Goal: Task Accomplishment & Management: Complete application form

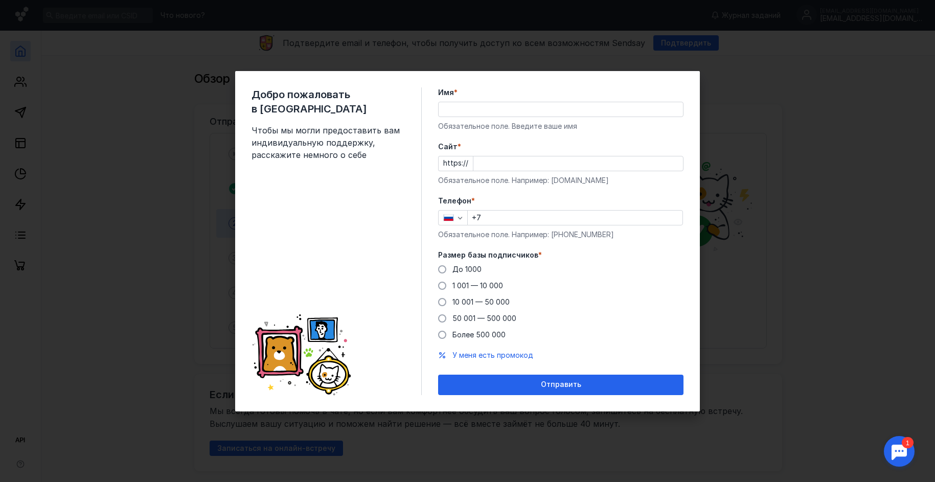
click at [491, 108] on input "Имя *" at bounding box center [561, 109] width 244 height 14
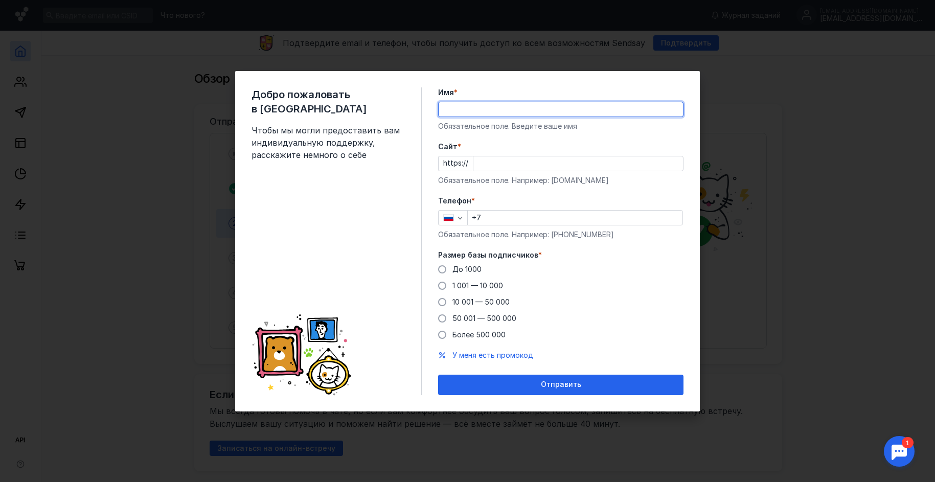
click at [501, 110] on input "Имя *" at bounding box center [561, 109] width 244 height 14
type input "U"
type input "Гранд отель Звезда"
click at [486, 161] on input "Cайт *" at bounding box center [578, 163] width 210 height 14
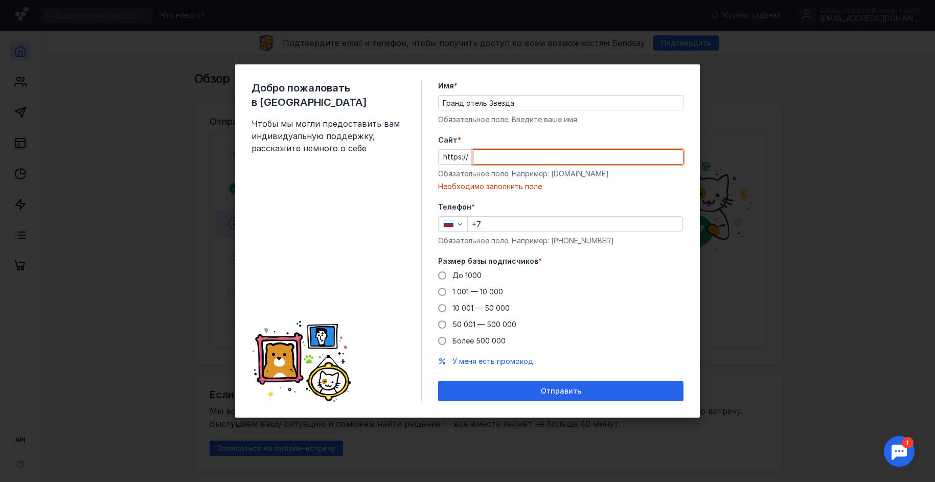
paste input "[DOMAIN_NAME][URL]"
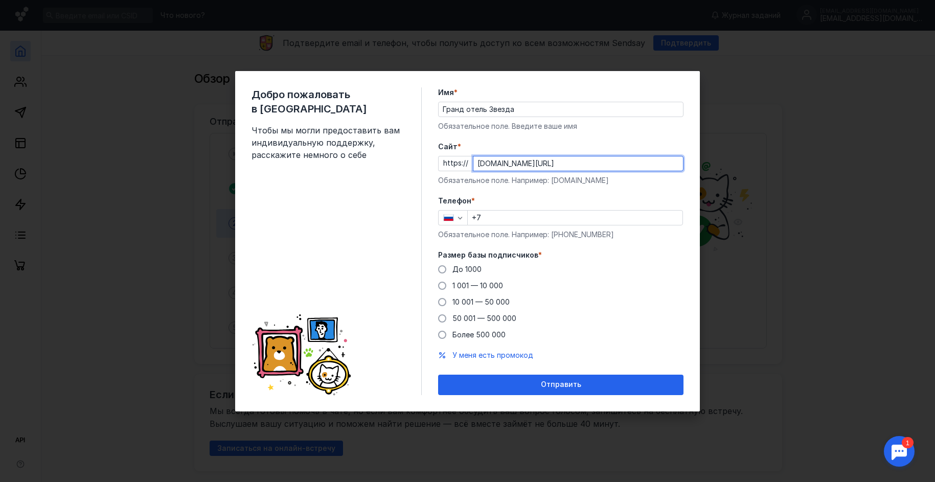
click at [617, 158] on input "[DOMAIN_NAME][URL]" at bounding box center [578, 163] width 210 height 14
type input "[DOMAIN_NAME]"
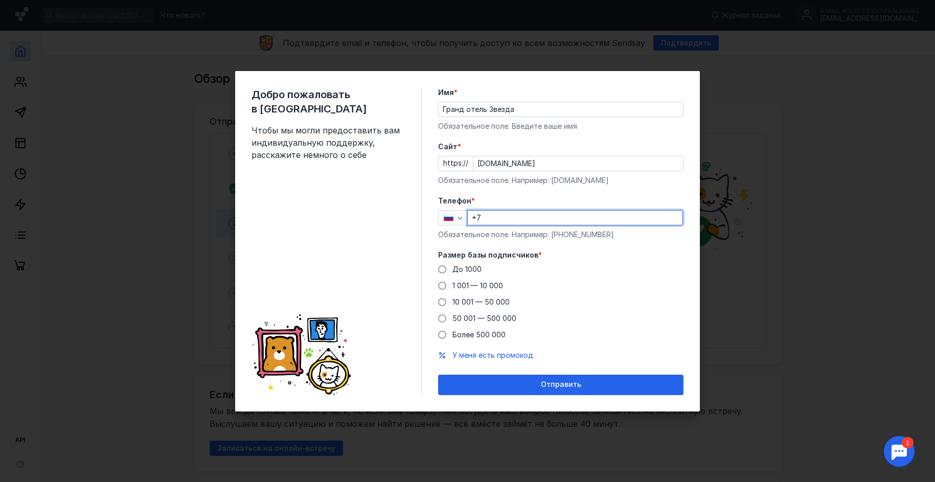
click at [490, 217] on input "+7" at bounding box center [575, 218] width 215 height 14
type input "[PHONE_NUMBER]"
click at [442, 301] on span at bounding box center [442, 302] width 8 height 8
click at [0, 0] on input "10 001 — 50 000" at bounding box center [0, 0] width 0 height 0
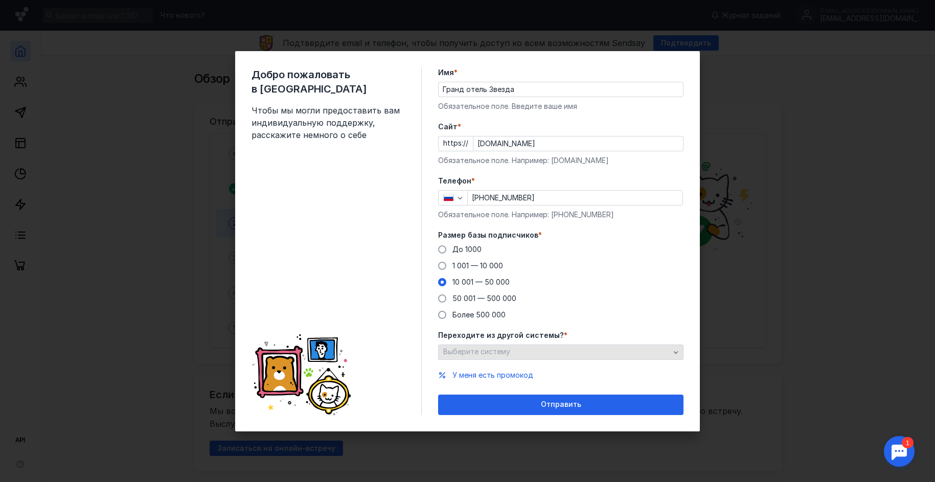
click at [679, 350] on icon "button" at bounding box center [676, 352] width 8 height 8
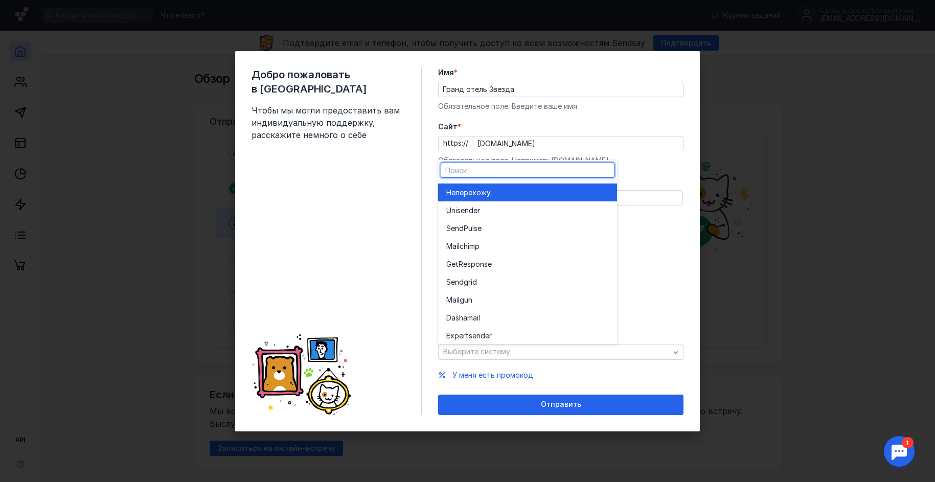
click at [657, 298] on div "До [DATE] 1 001 — 10 000 10 001 — 50 000 50 001 — 500 000 Более 500 000" at bounding box center [560, 282] width 245 height 76
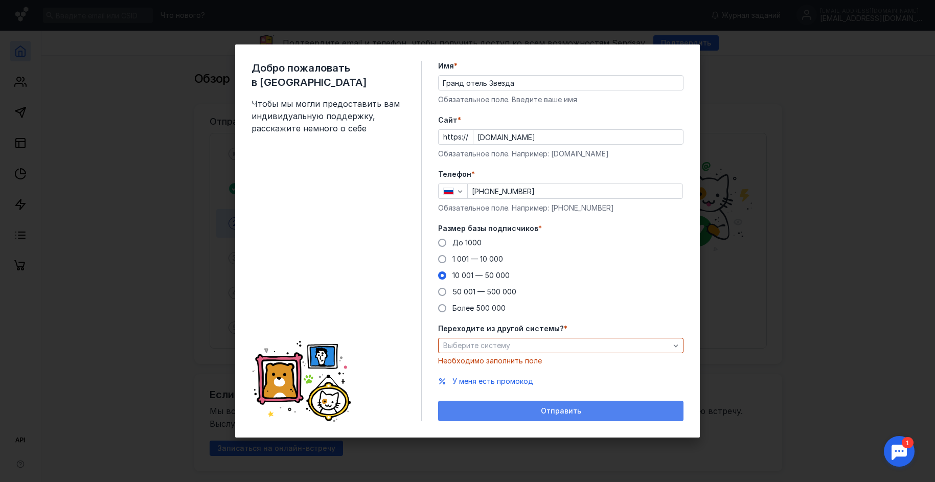
click at [555, 408] on span "Отправить" at bounding box center [561, 411] width 40 height 9
click at [557, 411] on span "Отправить" at bounding box center [561, 411] width 40 height 9
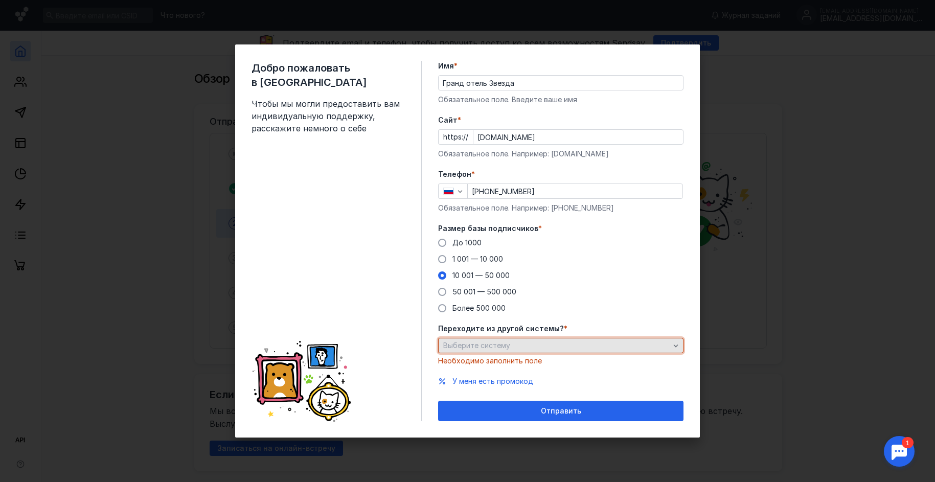
click at [498, 346] on span "Выберите систему" at bounding box center [476, 345] width 67 height 9
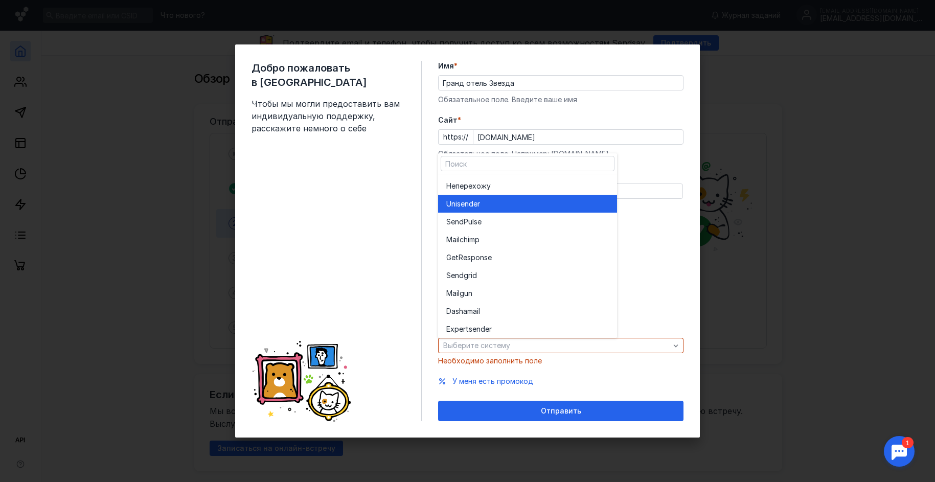
click at [491, 209] on div "Unisende r" at bounding box center [527, 204] width 163 height 18
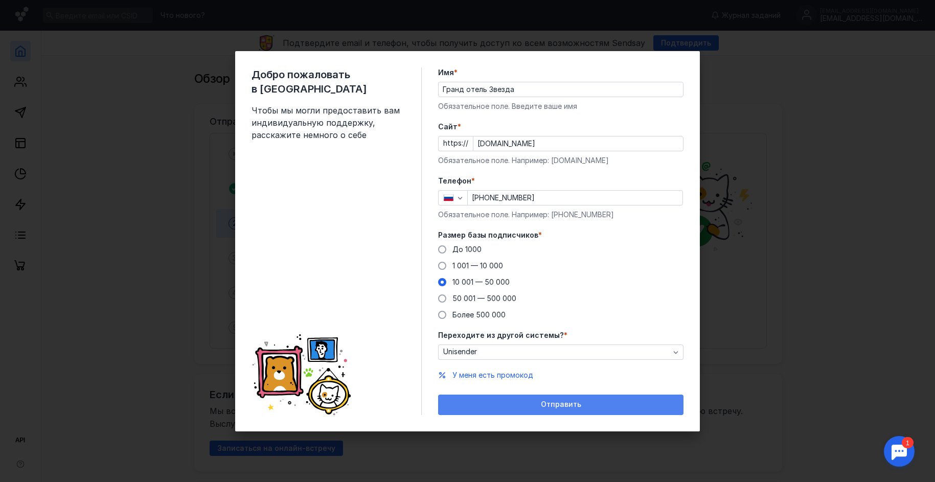
click at [545, 409] on div "Отправить" at bounding box center [560, 405] width 245 height 20
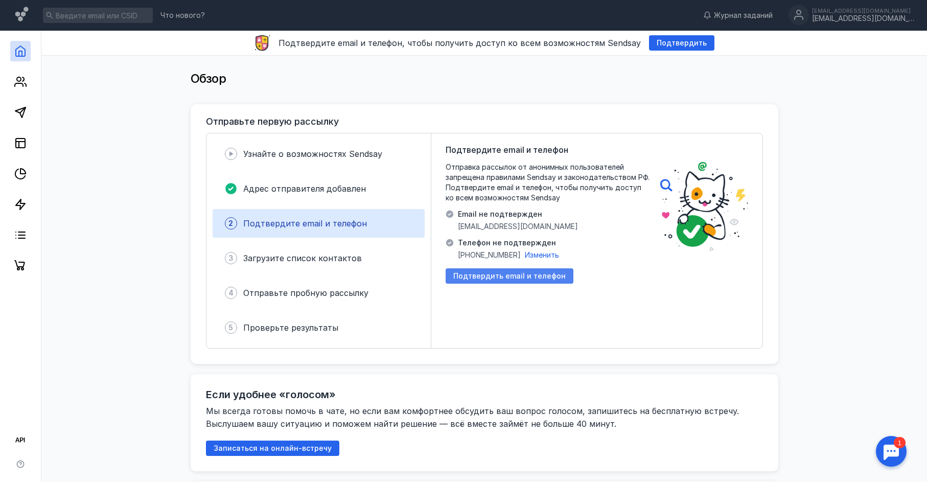
click at [481, 278] on span "Подтвердить email и телефон" at bounding box center [509, 276] width 112 height 9
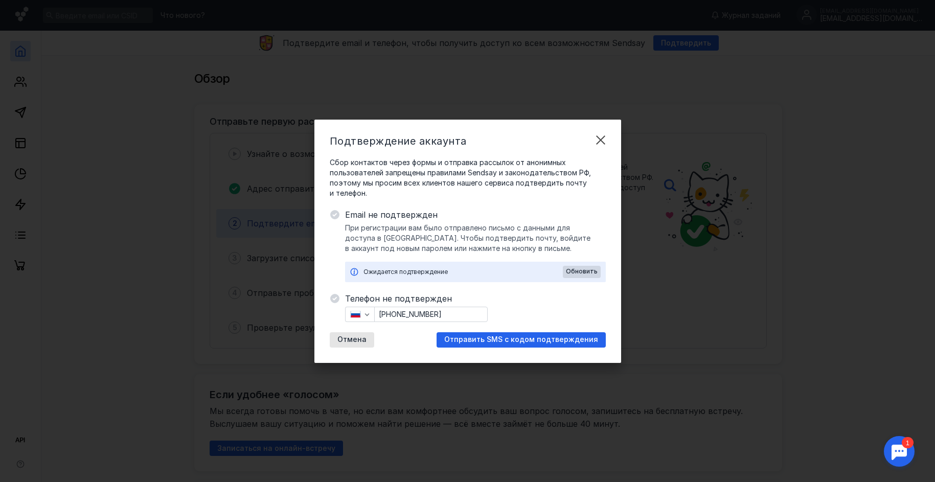
click at [392, 273] on div "Ожидается подтверждение" at bounding box center [462, 272] width 199 height 10
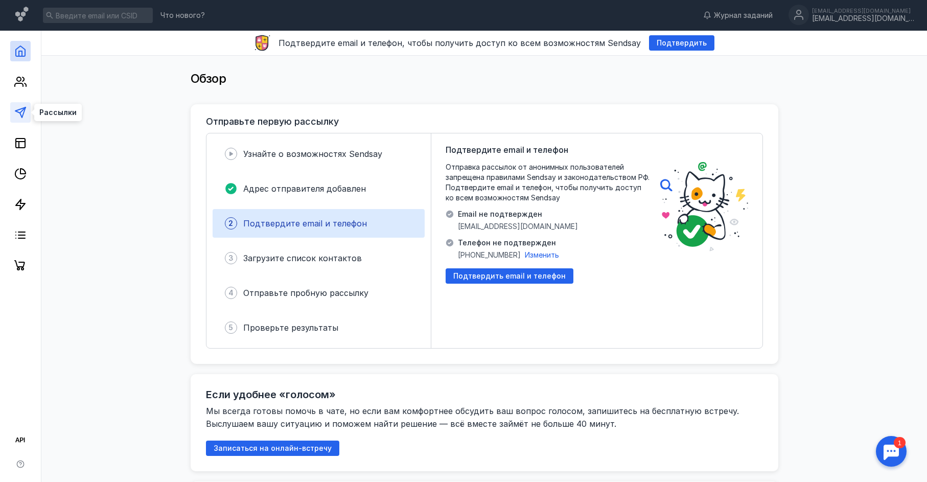
click at [17, 115] on icon at bounding box center [20, 112] width 12 height 12
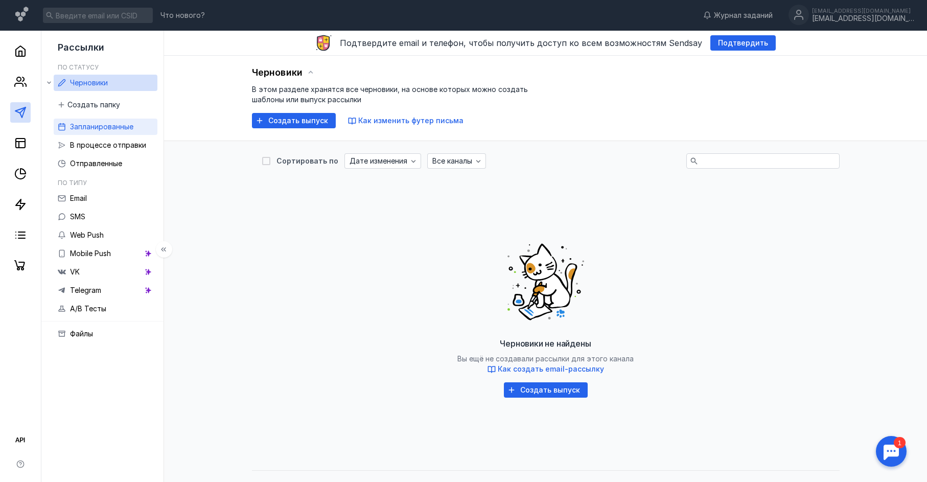
click at [93, 126] on span "Запланированные" at bounding box center [101, 126] width 63 height 9
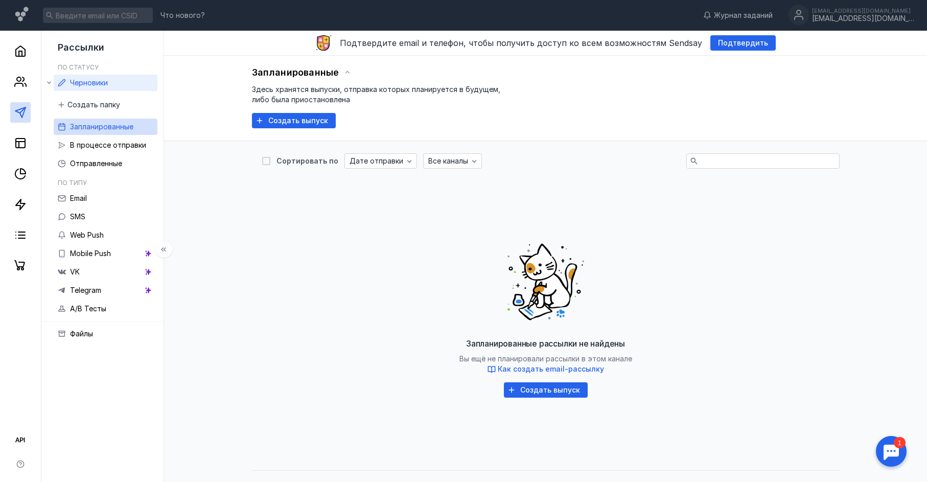
click at [86, 82] on span "Черновики" at bounding box center [89, 82] width 38 height 9
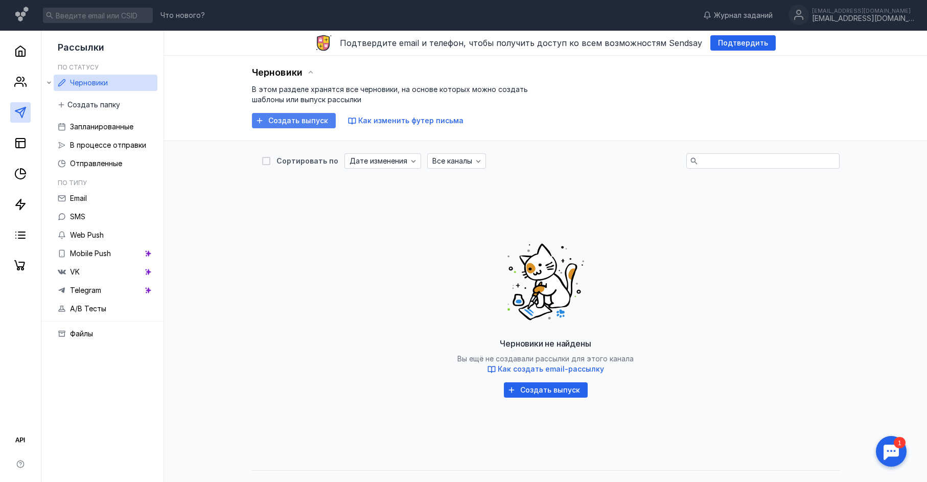
click at [304, 123] on span "Создать выпуск" at bounding box center [298, 121] width 60 height 9
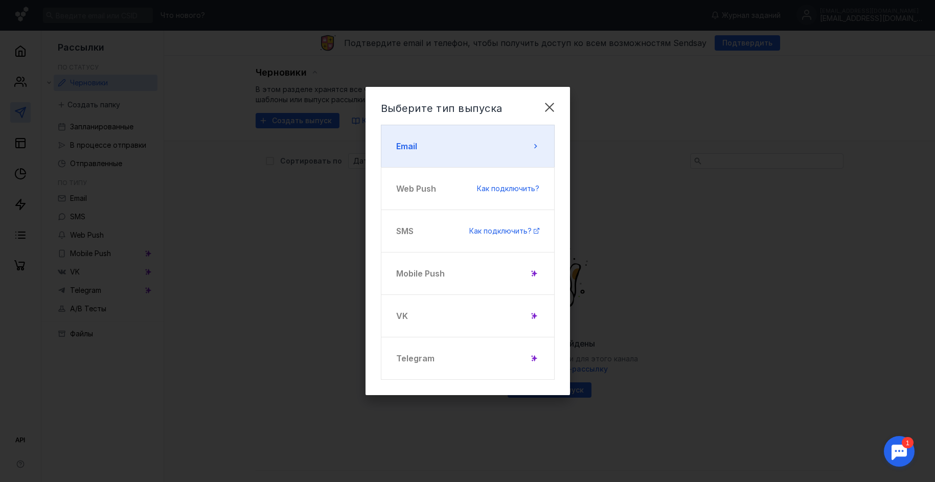
click at [451, 142] on button "Email" at bounding box center [468, 146] width 174 height 43
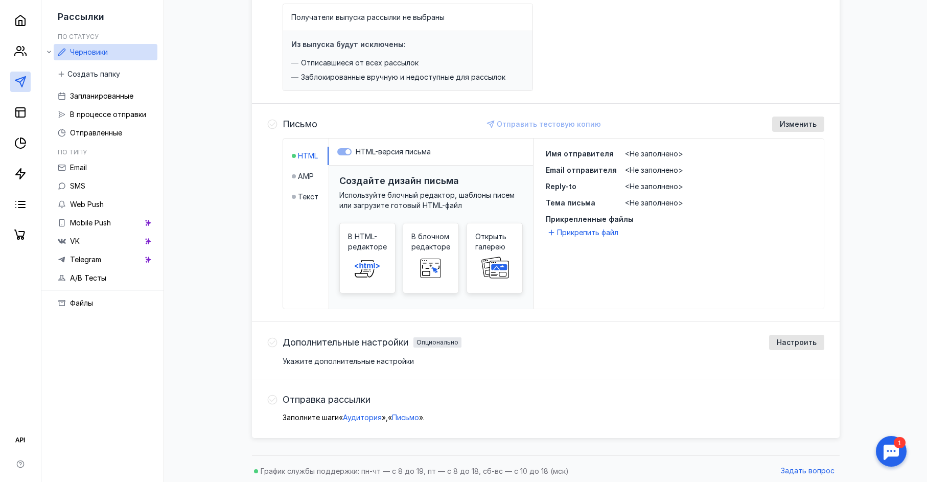
scroll to position [156, 0]
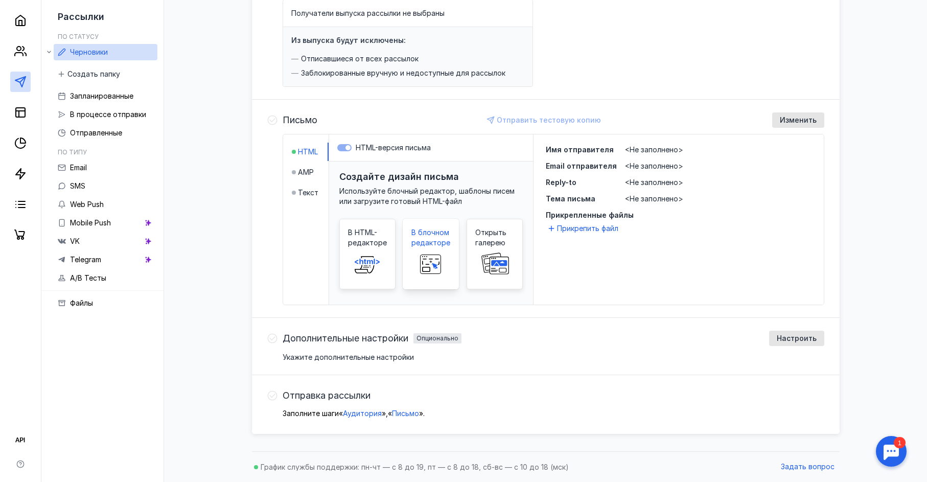
click at [444, 268] on rect at bounding box center [431, 264] width 33 height 20
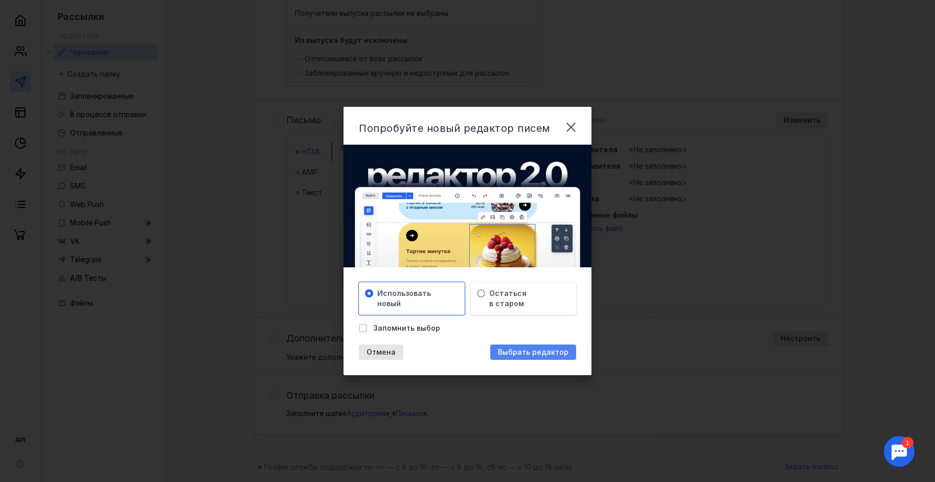
click at [518, 349] on span "Выбрать редактор" at bounding box center [533, 352] width 71 height 9
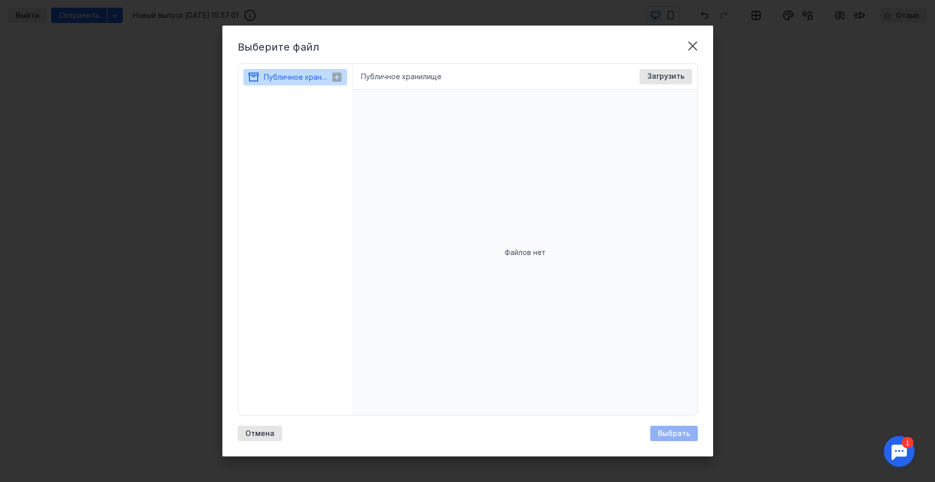
click at [289, 76] on span "Публичное хранилище" at bounding box center [304, 77] width 80 height 9
click at [389, 78] on li "Публичное хранилище" at bounding box center [401, 77] width 80 height 10
click at [667, 78] on span "Загрузить" at bounding box center [665, 76] width 37 height 9
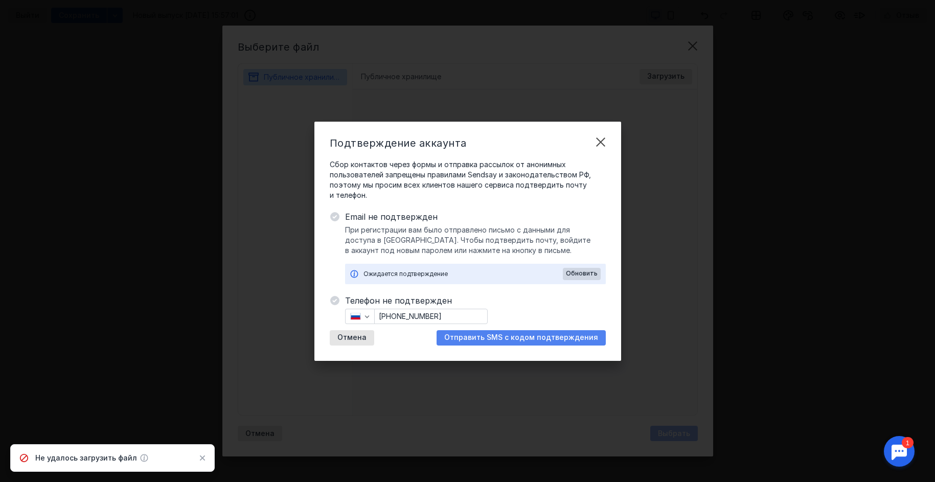
click at [497, 340] on span "Отправить SMS с кодом подтверждения" at bounding box center [521, 337] width 154 height 9
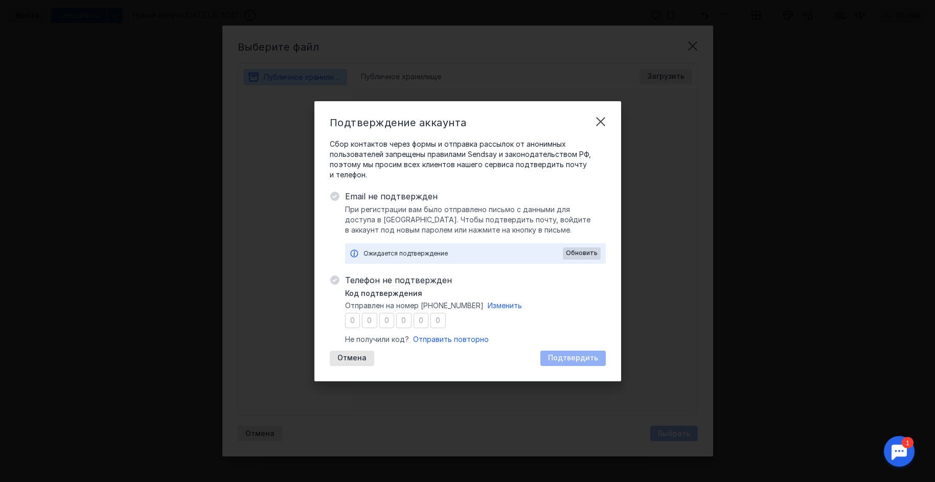
type input "4"
type input "5"
type input "2"
type input "0"
type input "5"
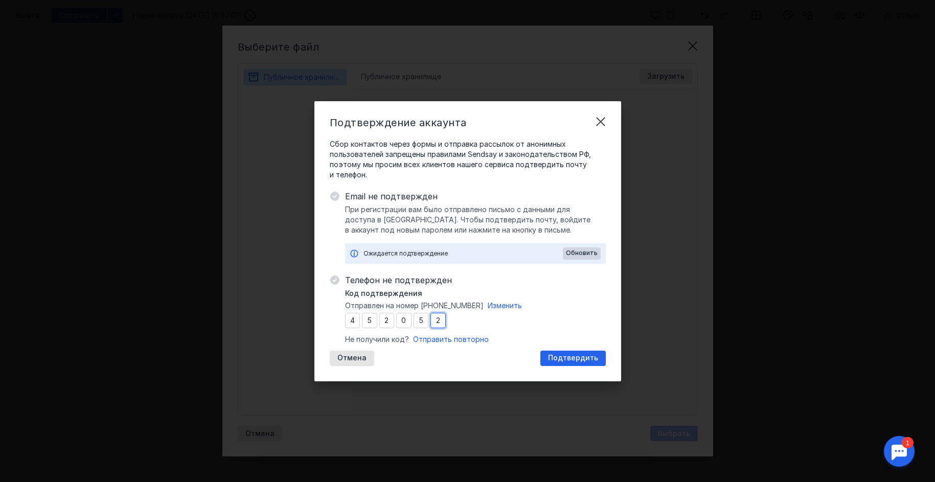
type input "2"
click at [574, 361] on span "Подтвердить" at bounding box center [573, 358] width 50 height 9
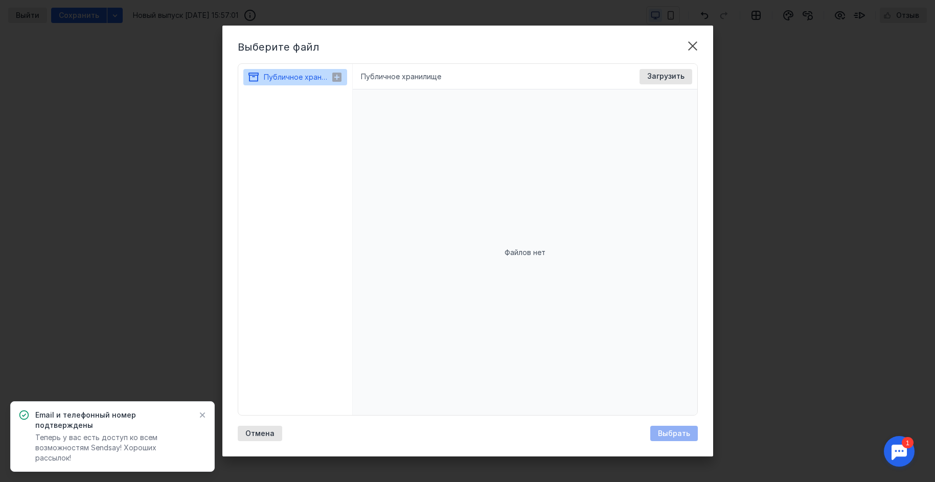
click at [306, 74] on span "Публичное хранилище" at bounding box center [304, 77] width 80 height 9
click at [667, 75] on span "Загрузить" at bounding box center [665, 76] width 37 height 9
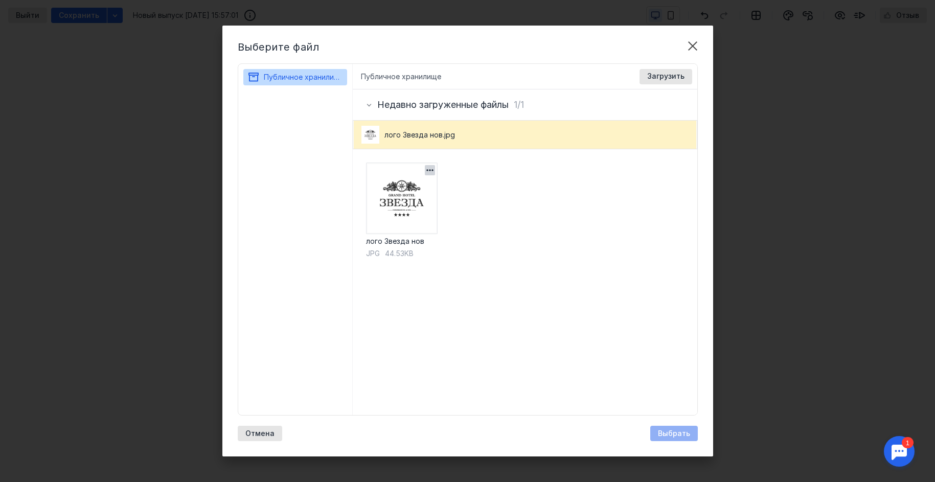
click at [377, 185] on img at bounding box center [402, 199] width 72 height 72
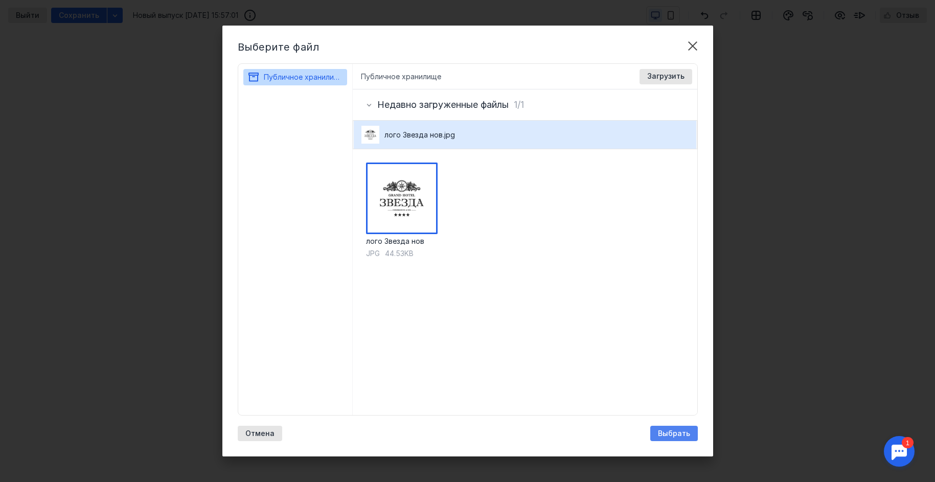
click at [669, 433] on span "Выбрать" at bounding box center [674, 433] width 32 height 9
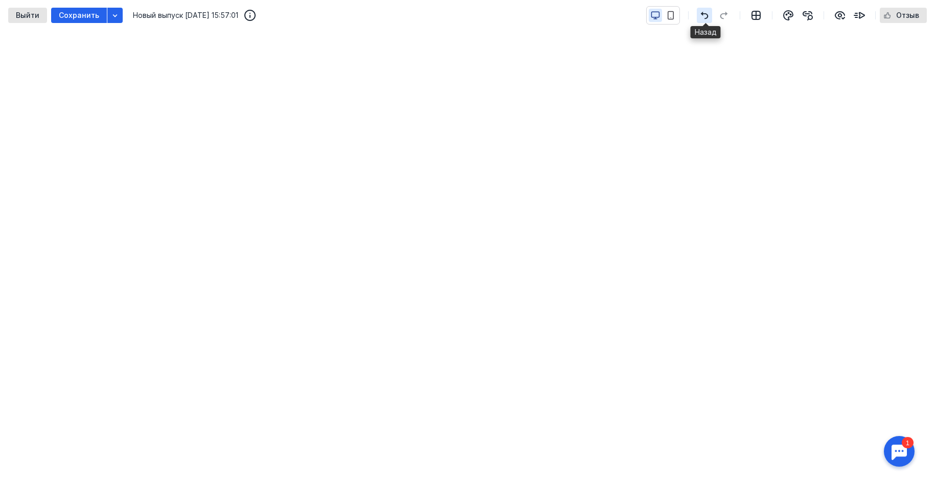
click at [701, 13] on icon "button" at bounding box center [704, 15] width 12 height 8
click at [707, 6] on div "Выйти Сохранить Новый выпуск [DATE] 15:57:01 Отзыв" at bounding box center [467, 15] width 935 height 31
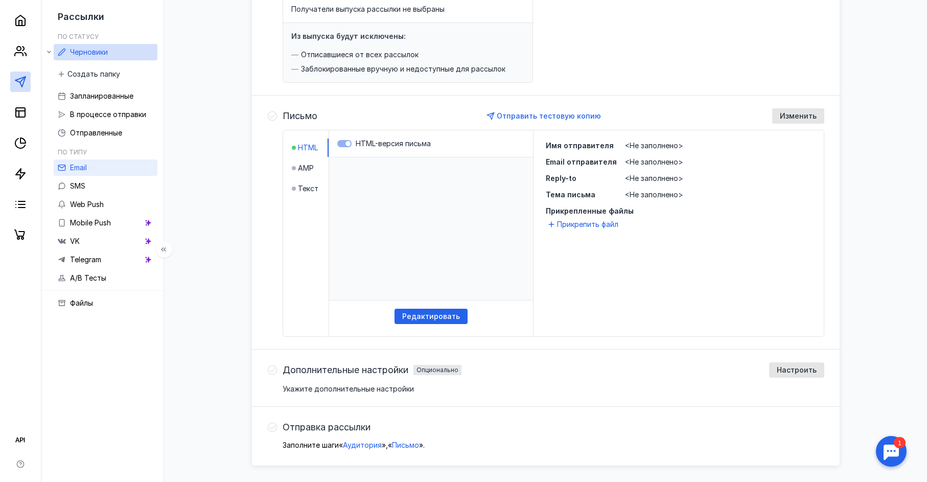
click at [78, 166] on span "Email" at bounding box center [78, 167] width 17 height 9
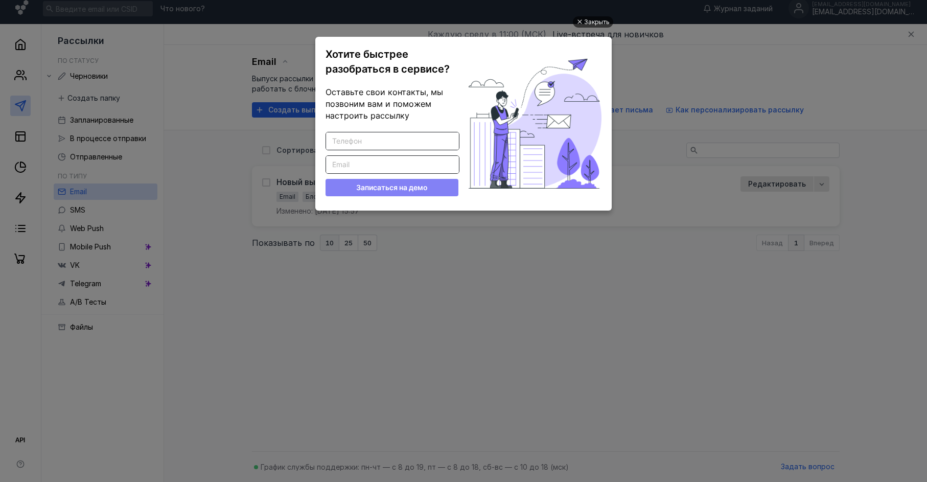
click at [600, 20] on div "Закрыть" at bounding box center [597, 21] width 26 height 11
